Goal: Information Seeking & Learning: Learn about a topic

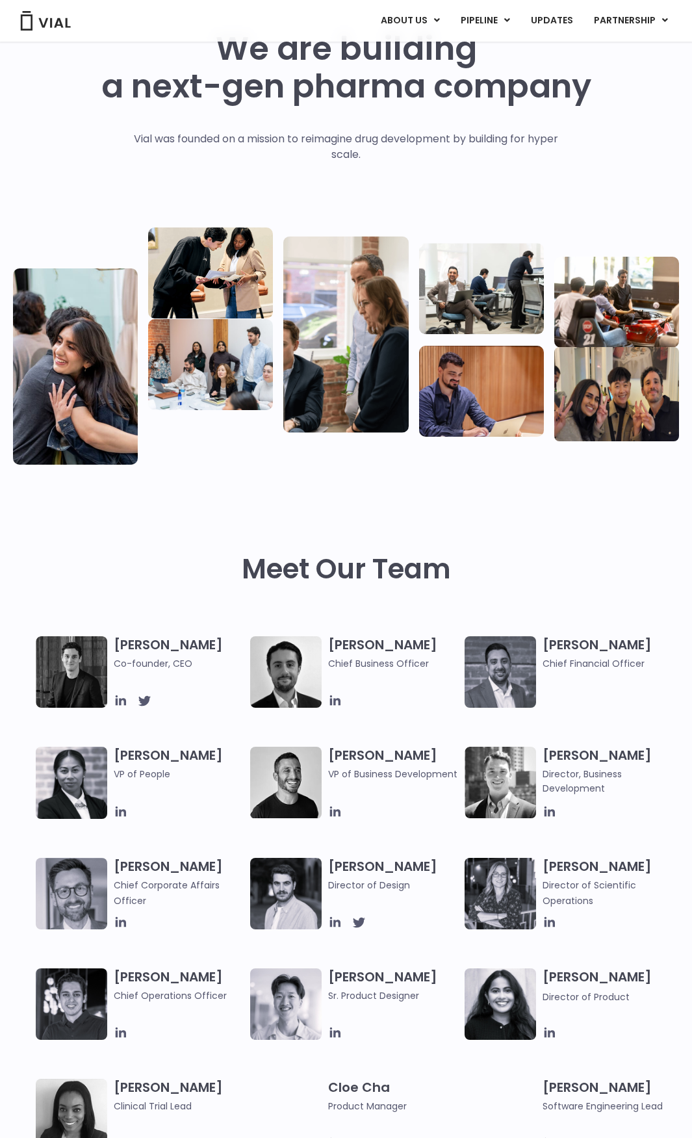
scroll to position [195, 0]
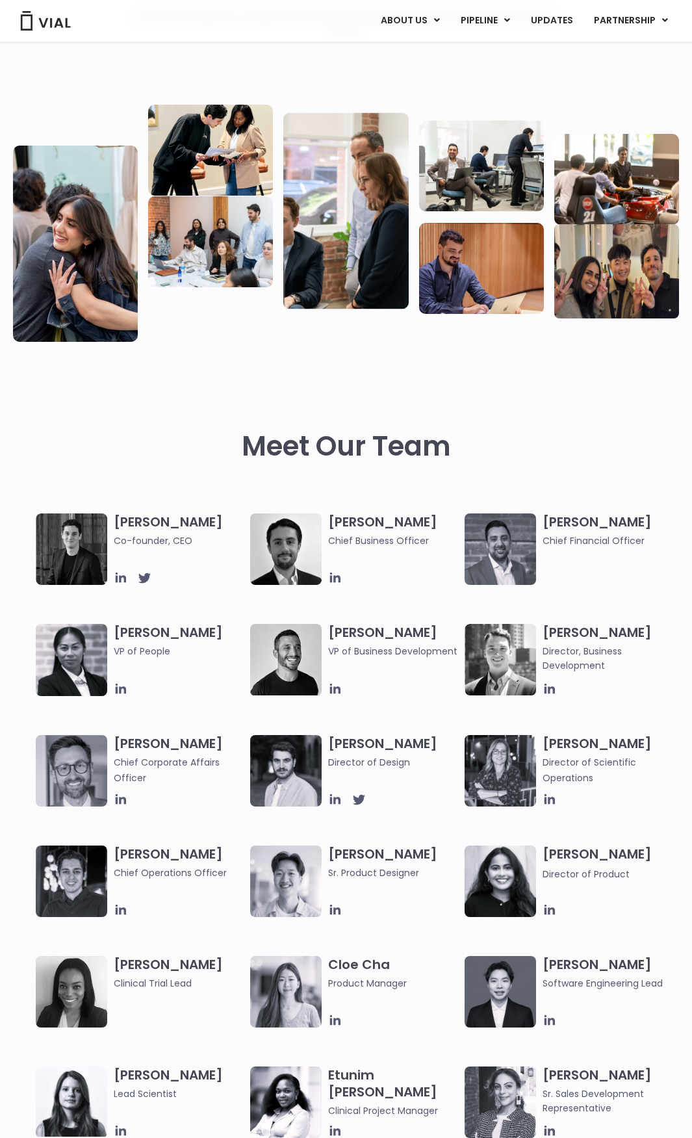
click at [147, 525] on h3 "Simon Burns Co-founder, CEO" at bounding box center [179, 531] width 130 height 34
click at [139, 543] on span "Co-founder, CEO" at bounding box center [179, 541] width 130 height 14
click at [114, 580] on icon at bounding box center [121, 578] width 14 height 14
click at [355, 525] on h3 "Max James Chief Business Officer" at bounding box center [393, 531] width 130 height 34
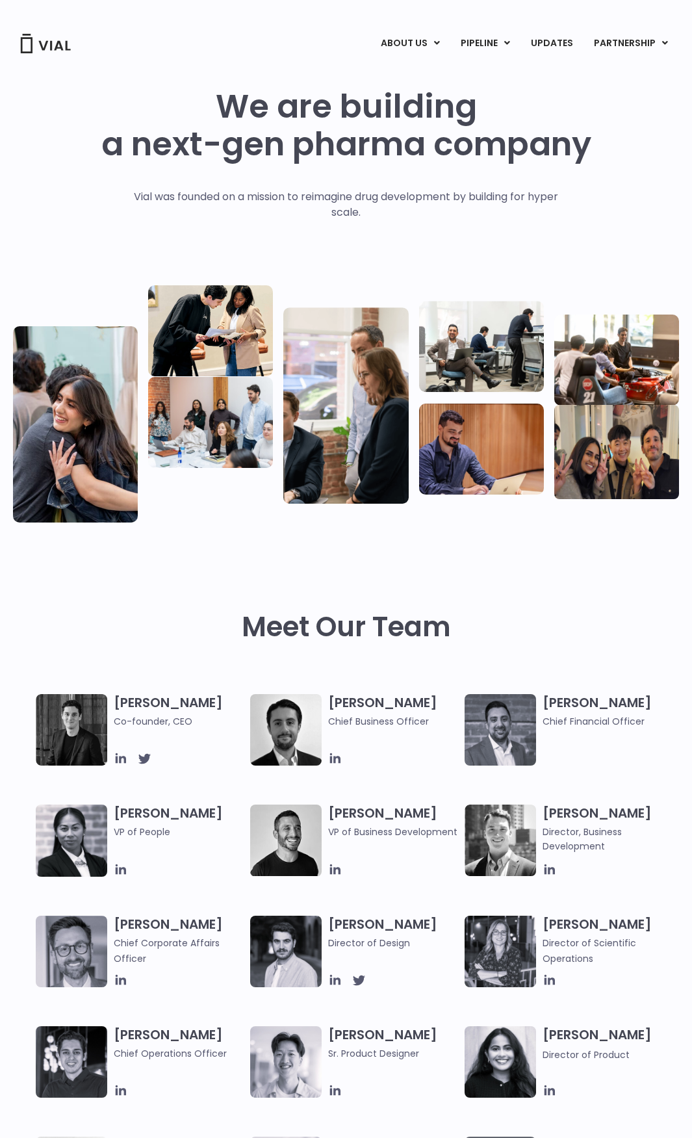
scroll to position [0, 0]
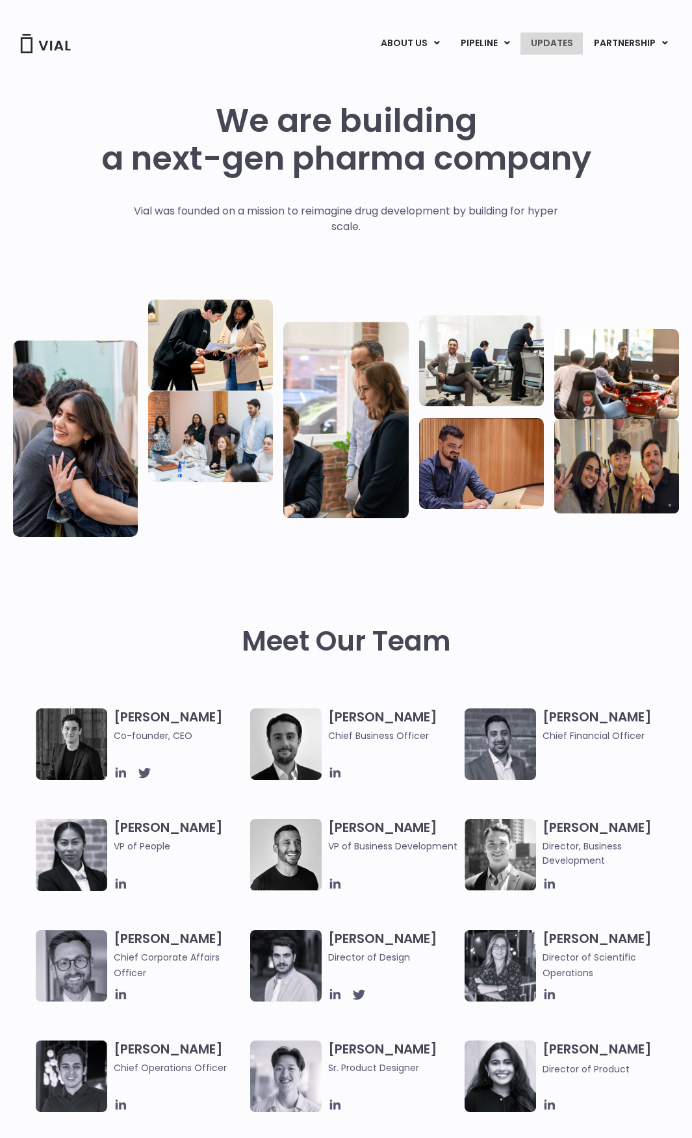
click at [534, 41] on link "UPDATES" at bounding box center [552, 44] width 62 height 22
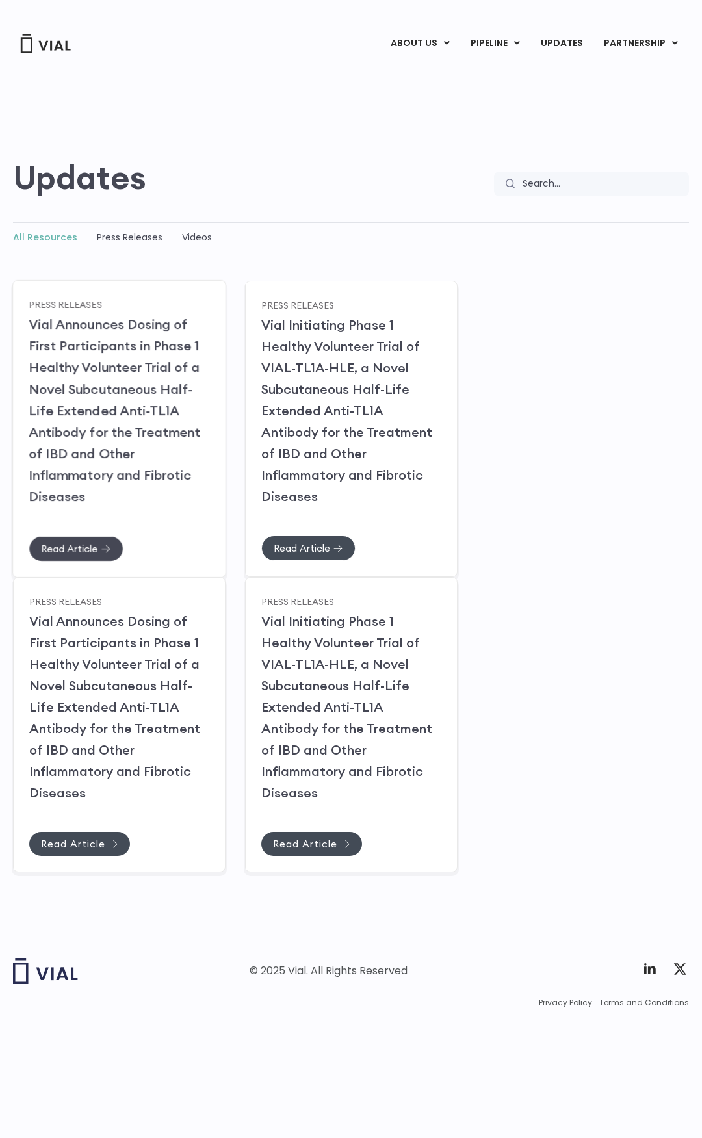
click at [64, 547] on span "Read Article" at bounding box center [69, 549] width 57 height 10
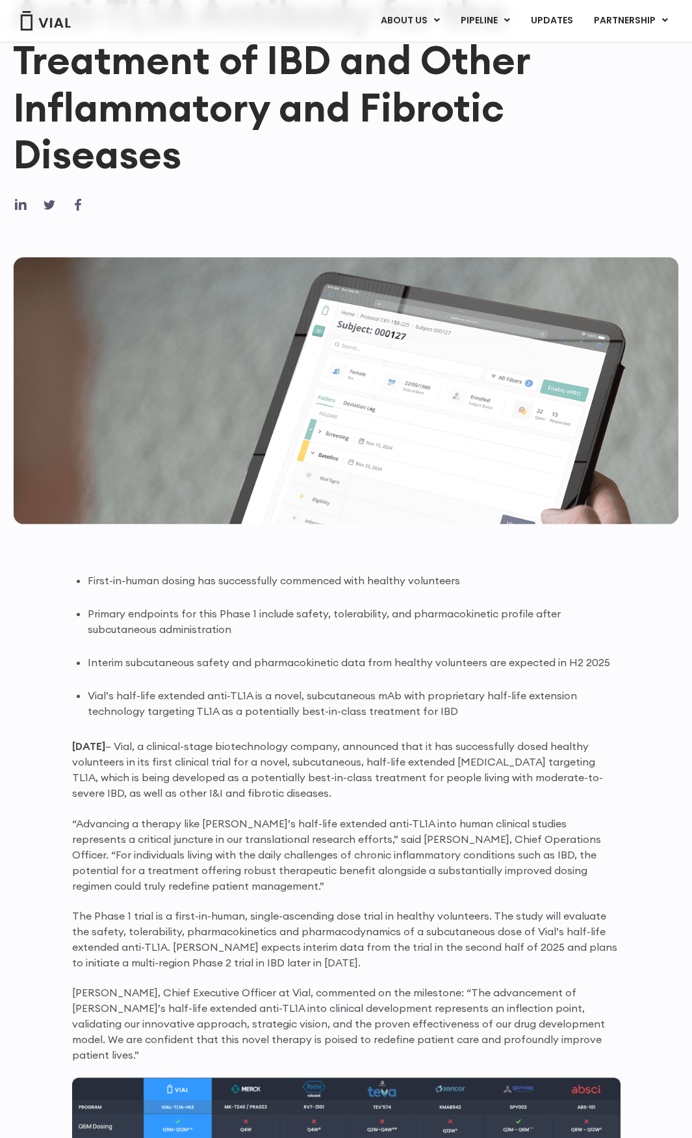
scroll to position [213, 0]
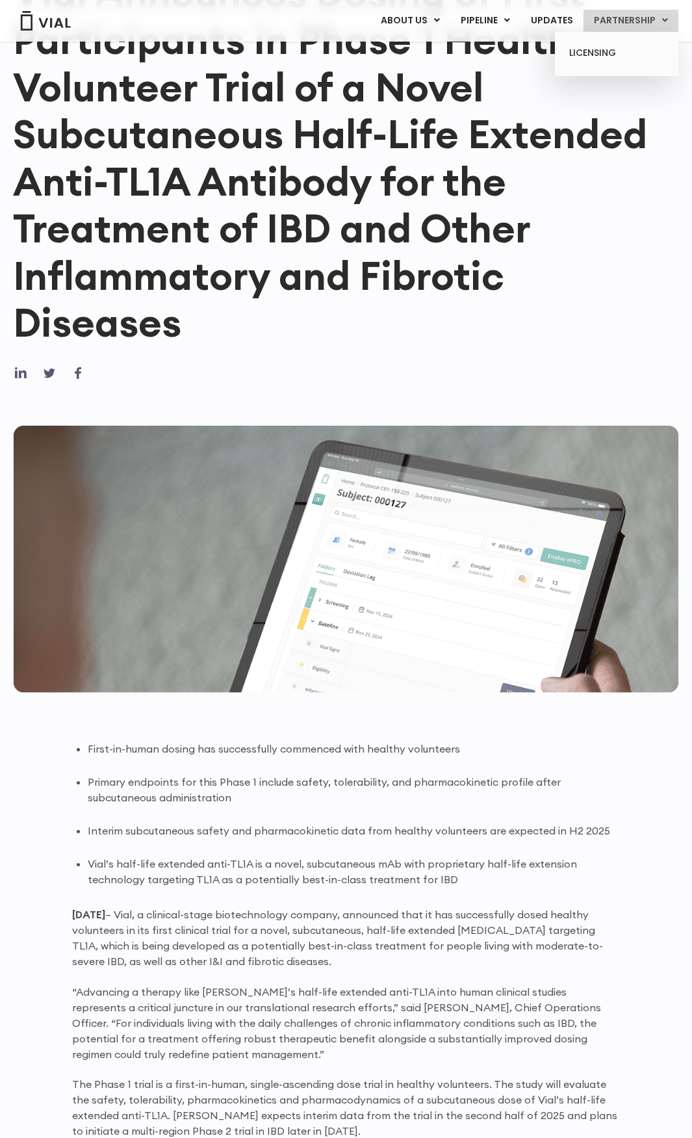
click at [636, 19] on link "PARTNERSHIP" at bounding box center [631, 21] width 95 height 22
click at [601, 56] on link "LICENSING" at bounding box center [617, 53] width 114 height 21
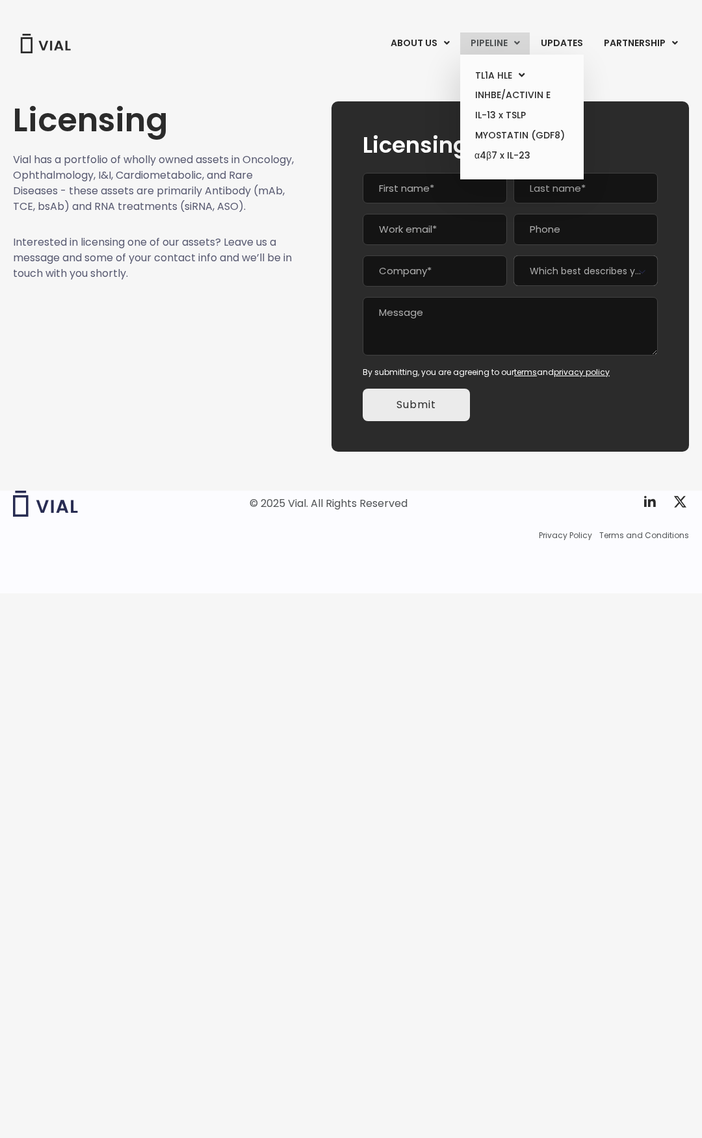
click at [498, 40] on link "PIPELINE" at bounding box center [495, 44] width 70 height 22
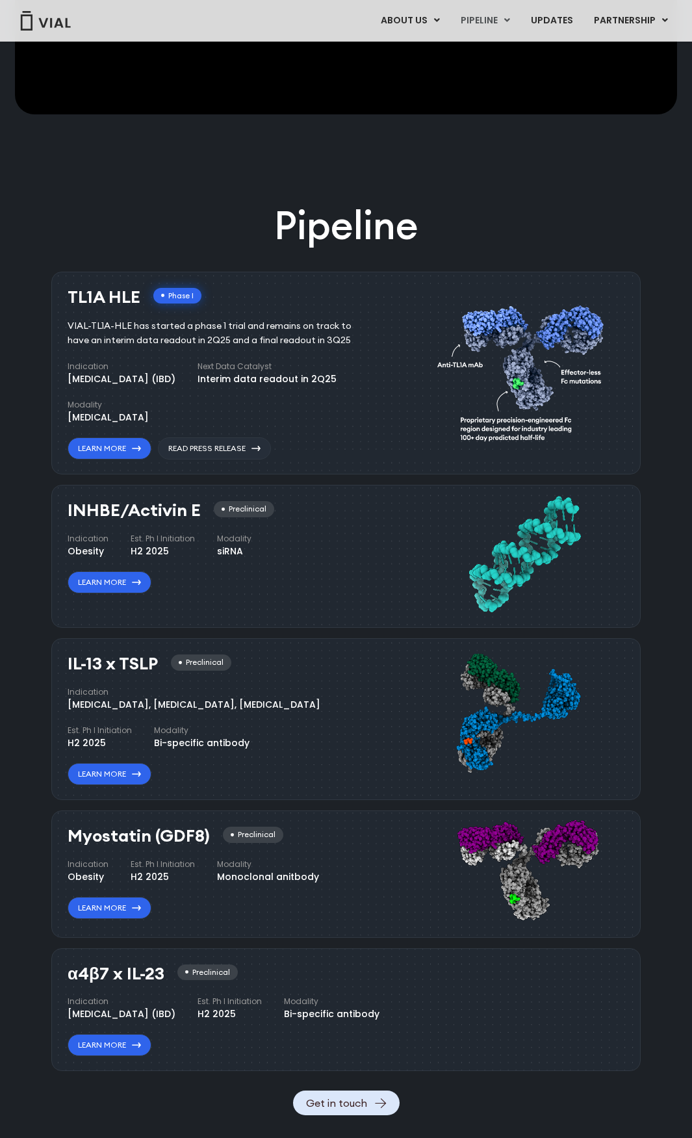
scroll to position [553, 0]
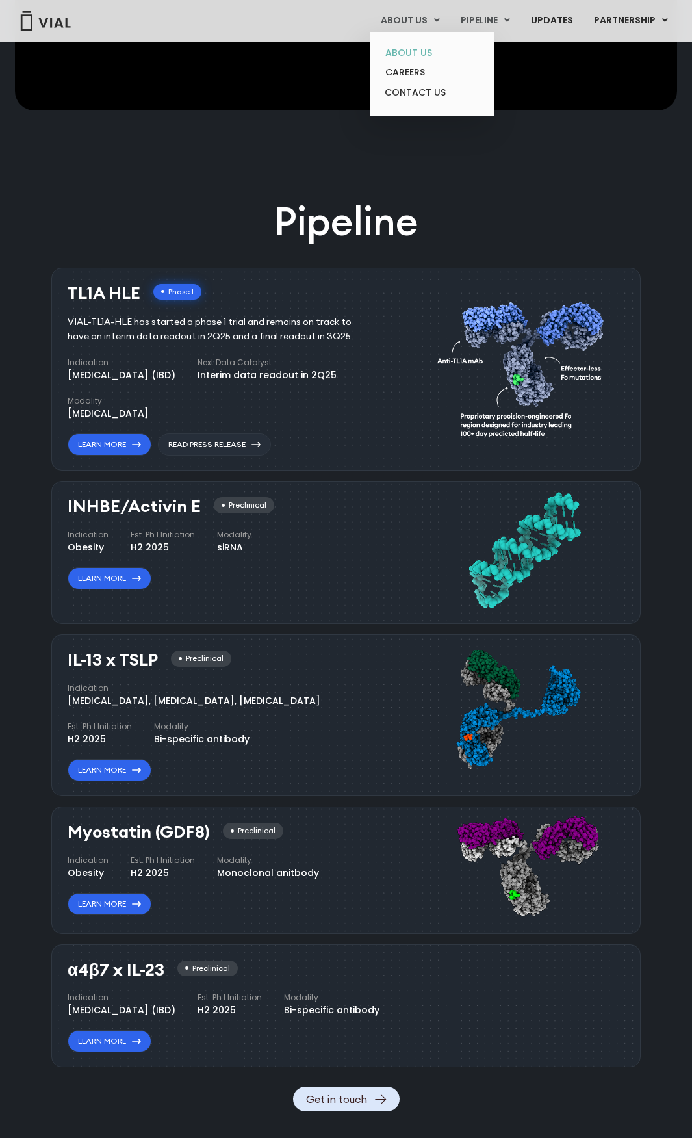
click at [414, 52] on link "ABOUT US" at bounding box center [432, 53] width 114 height 20
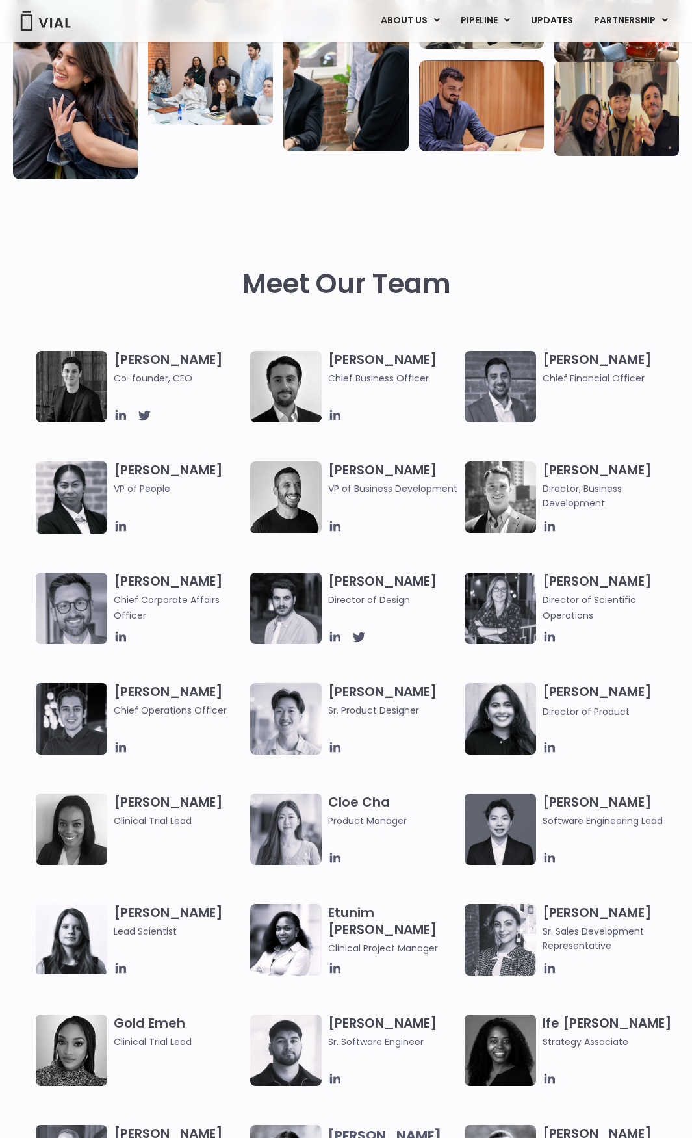
scroll to position [130, 0]
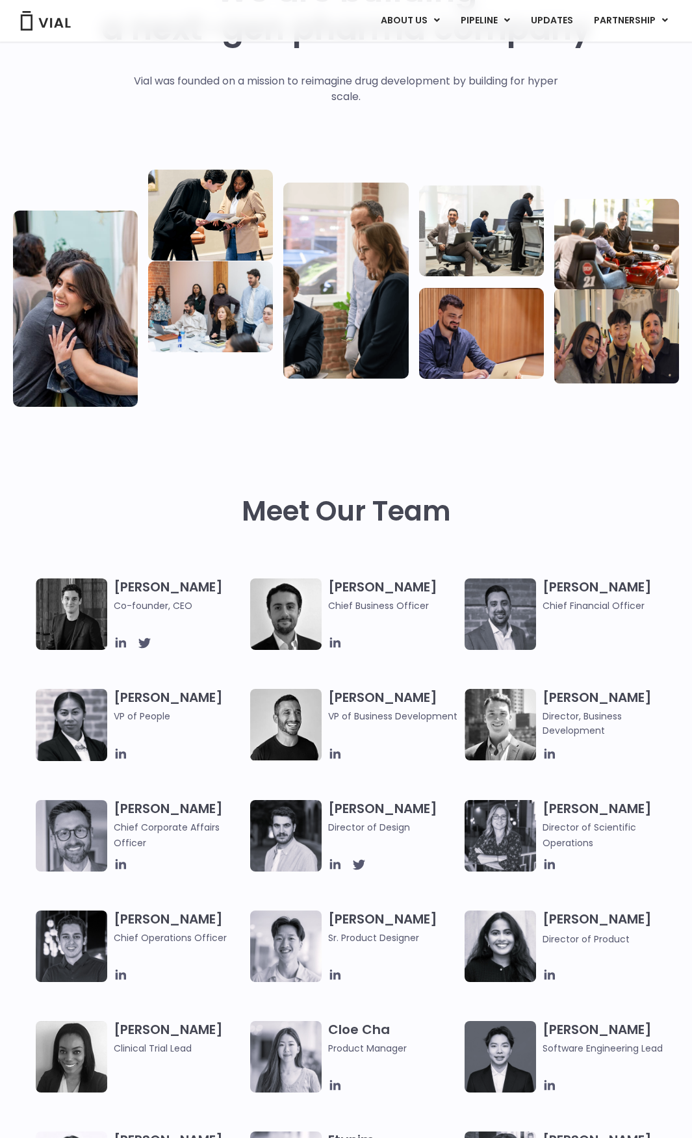
click at [183, 467] on div "Meet Our Team" at bounding box center [346, 511] width 666 height 135
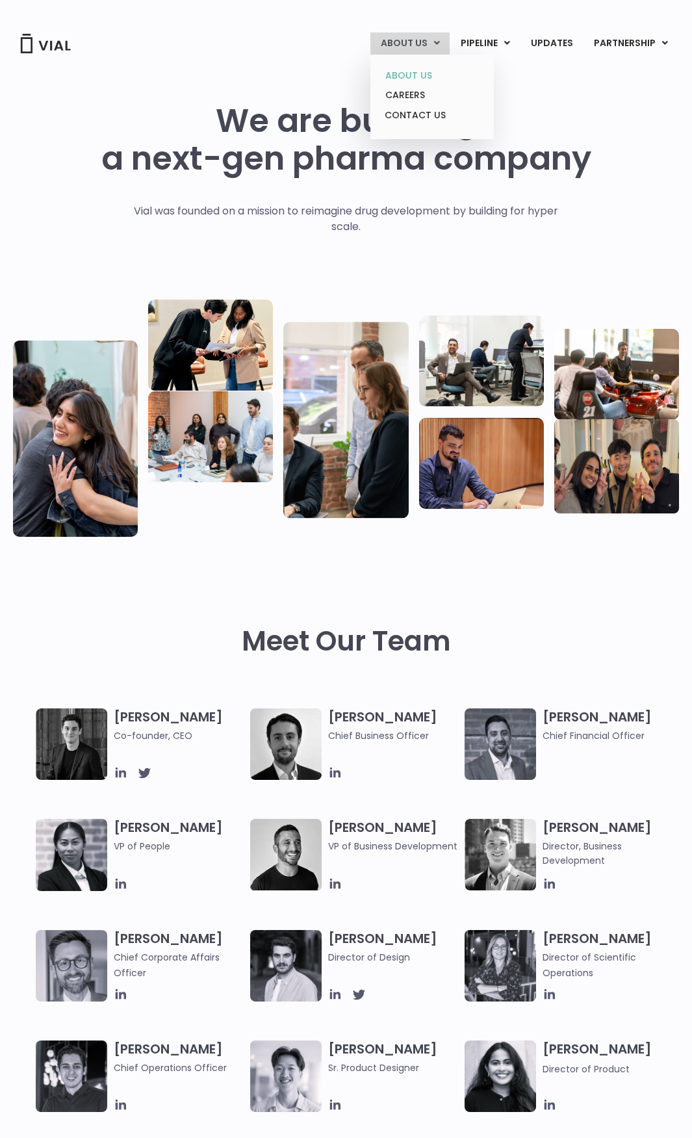
click at [409, 75] on link "ABOUT US" at bounding box center [432, 76] width 114 height 20
click at [33, 50] on img at bounding box center [46, 44] width 52 height 20
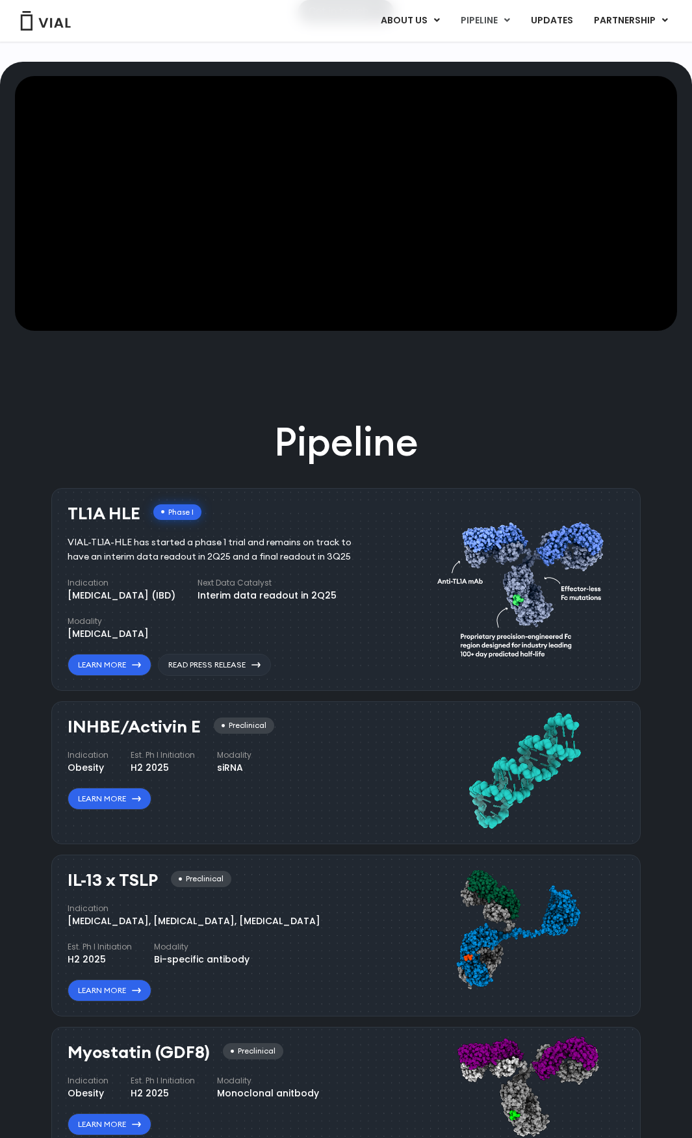
scroll to position [520, 0]
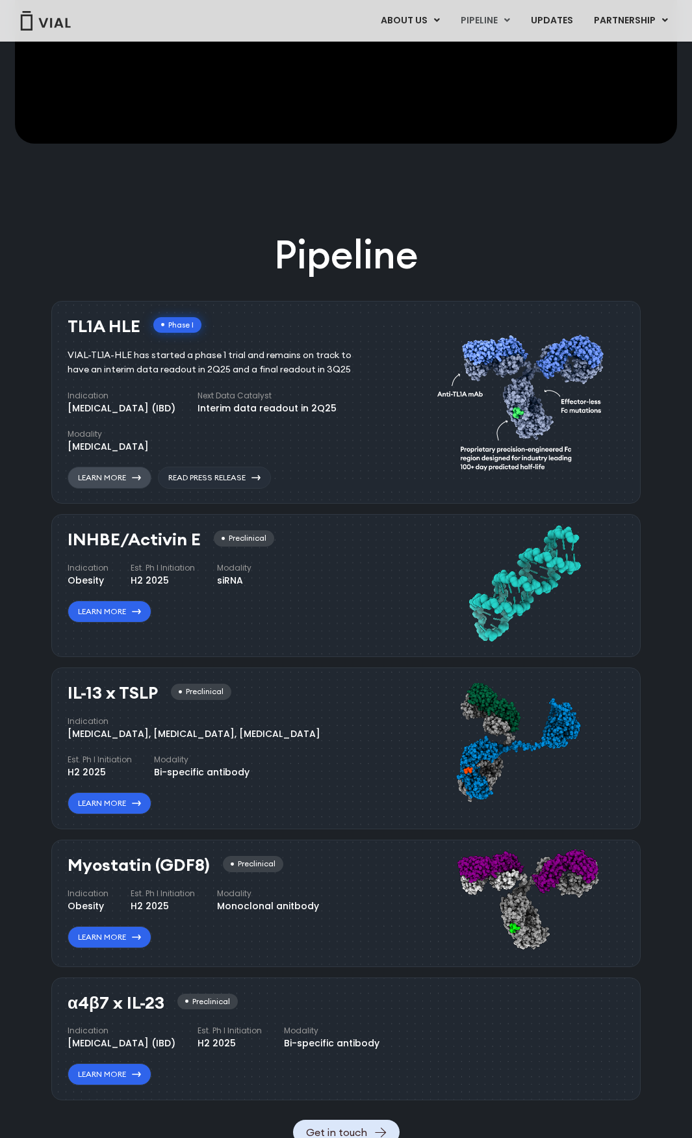
click at [131, 482] on link "Learn More" at bounding box center [110, 478] width 84 height 22
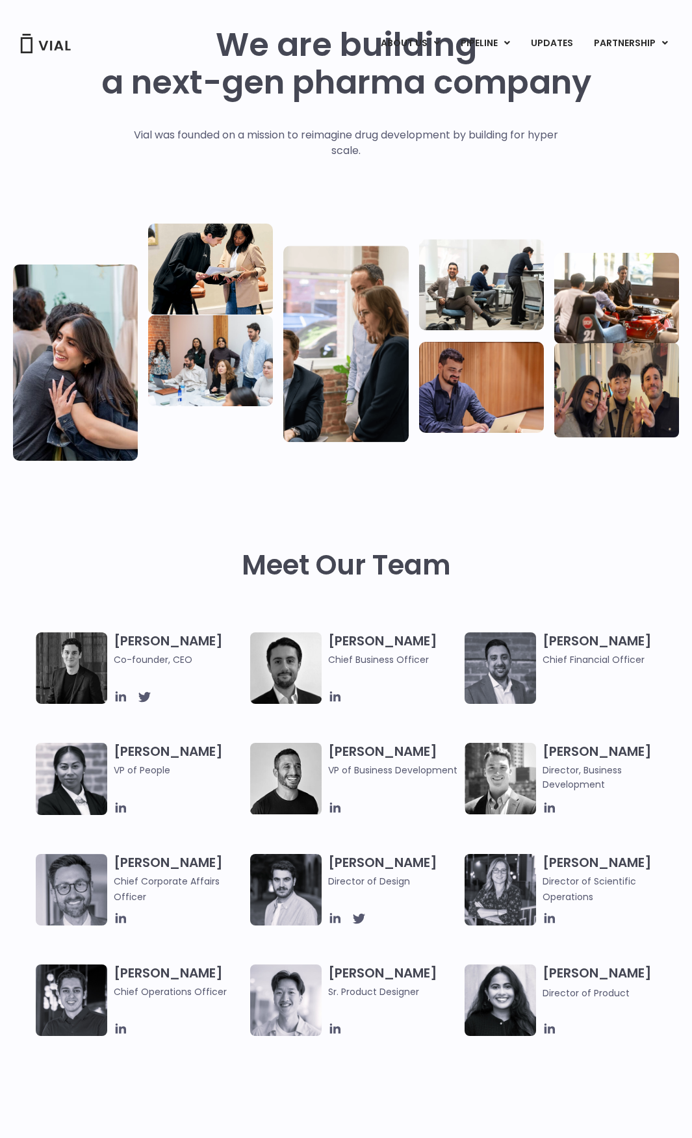
scroll to position [260, 0]
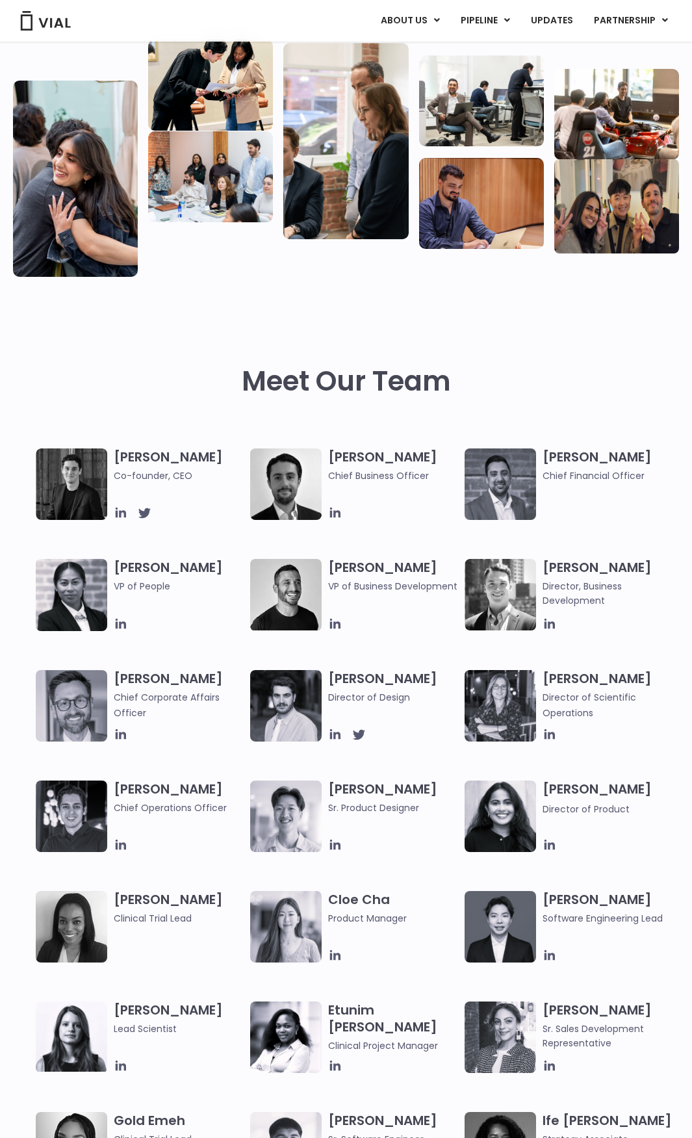
click at [247, 329] on div "Meet Our Team" at bounding box center [346, 381] width 666 height 135
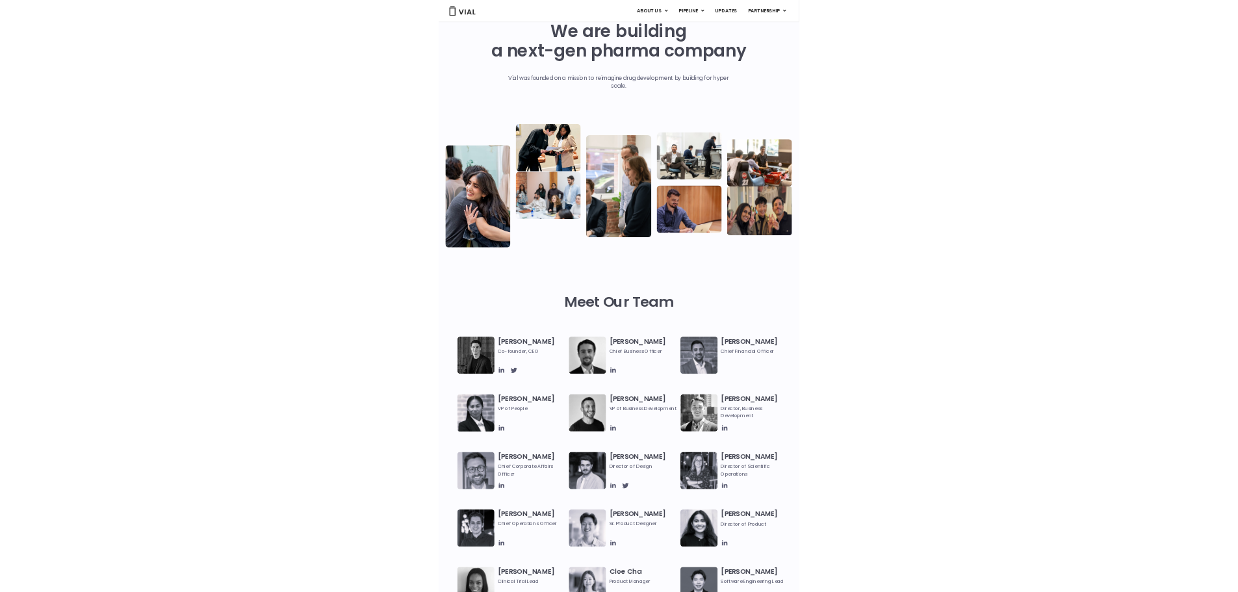
scroll to position [0, 0]
